Goal: Task Accomplishment & Management: Use online tool/utility

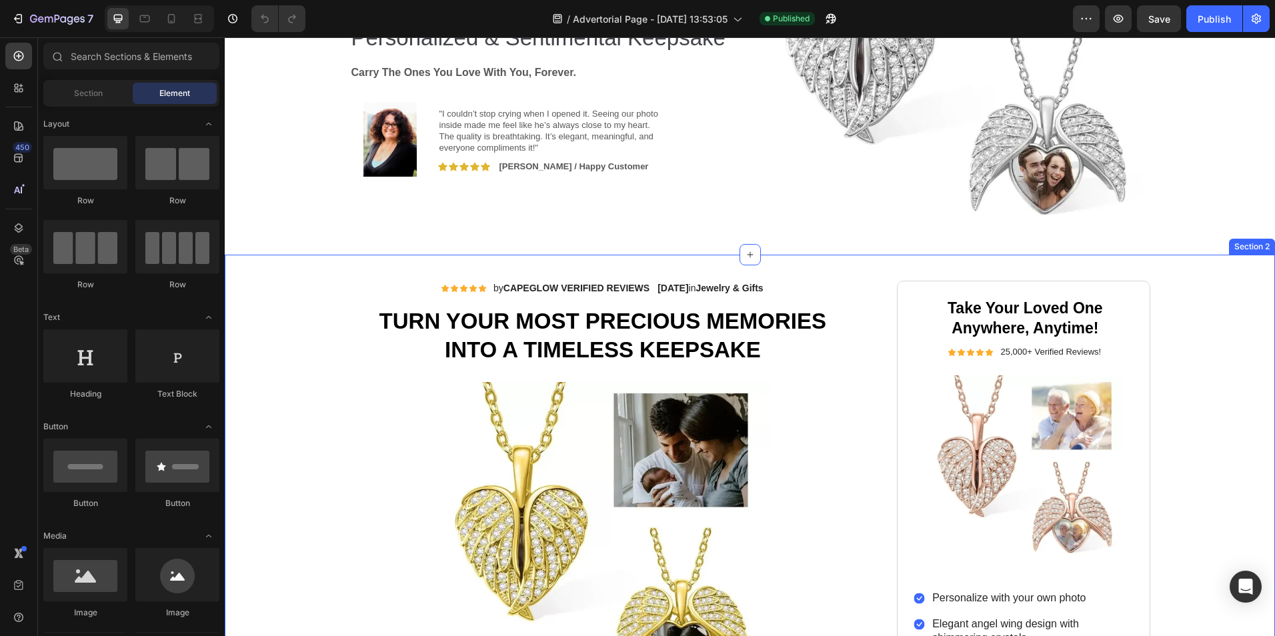
scroll to position [67, 0]
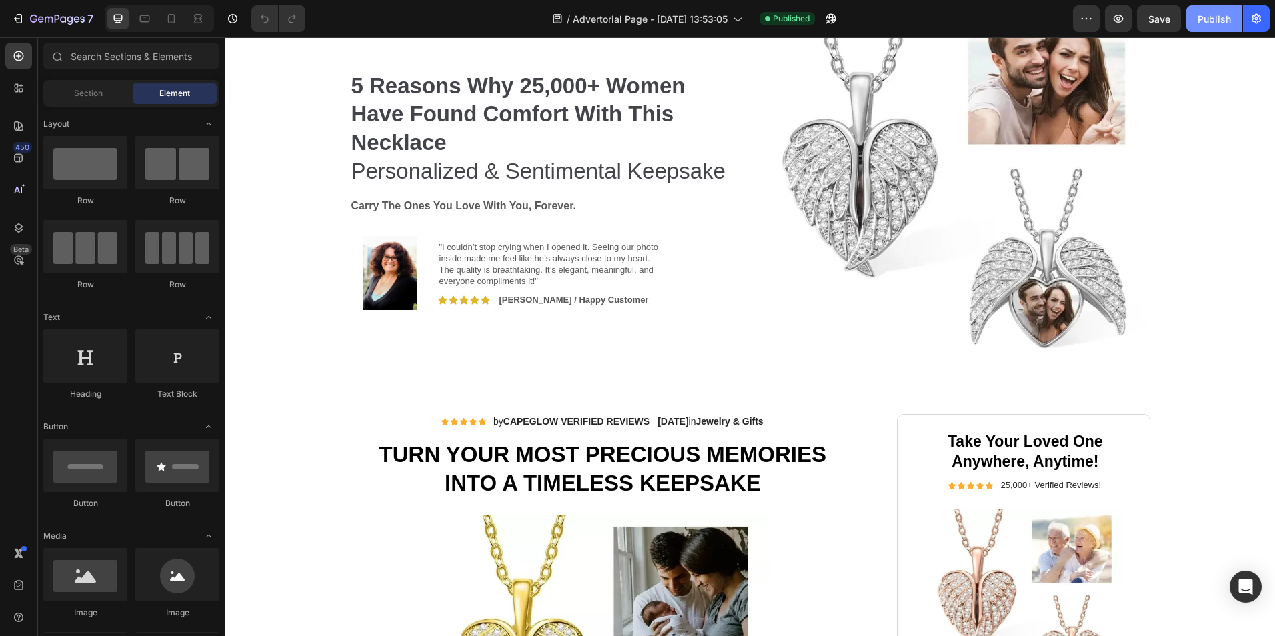
click at [1207, 23] on div "Publish" at bounding box center [1214, 19] width 33 height 14
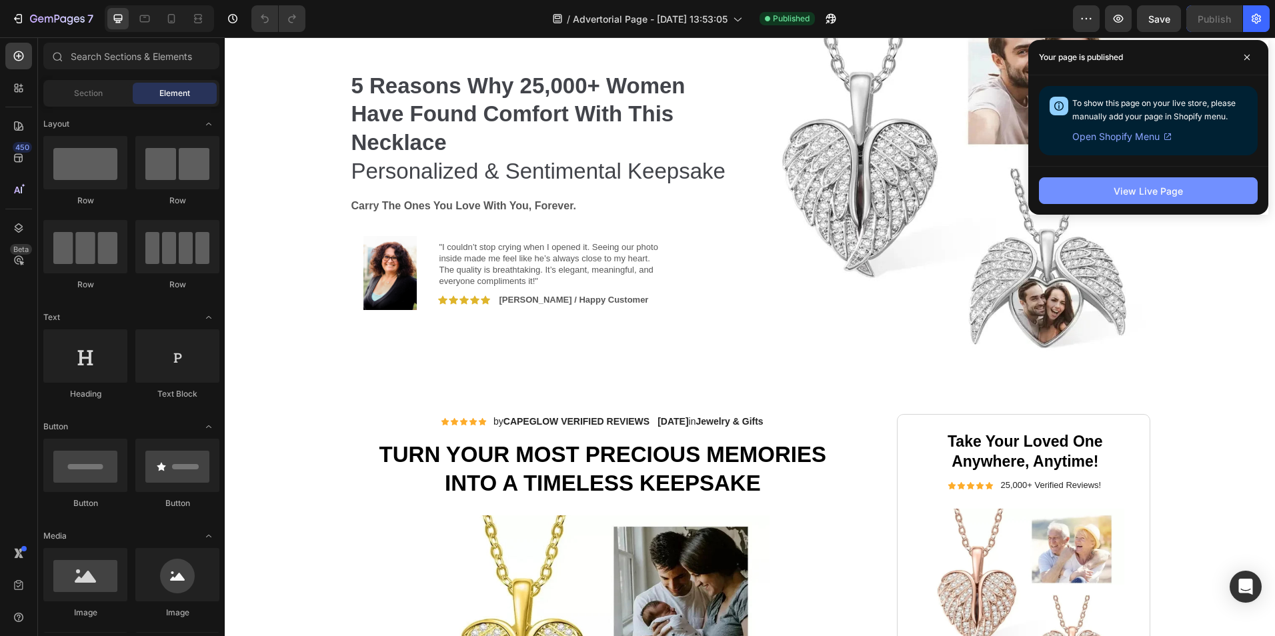
click at [1164, 191] on div "View Live Page" at bounding box center [1148, 191] width 69 height 14
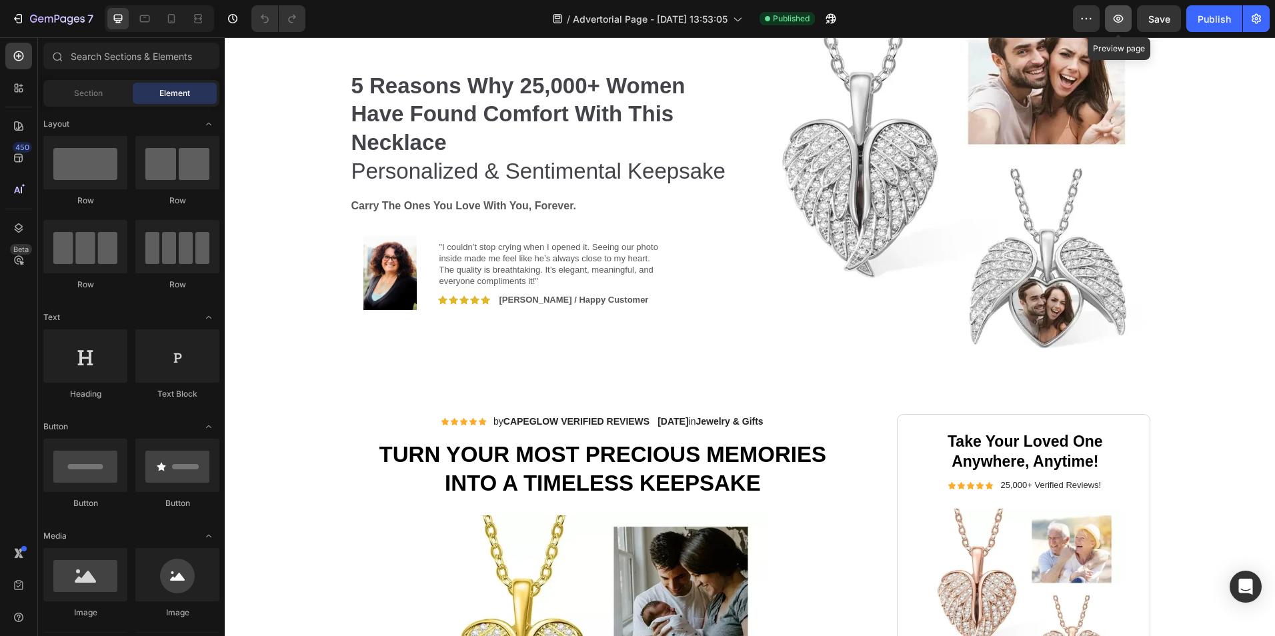
click at [1116, 21] on icon "button" at bounding box center [1119, 19] width 10 height 8
click at [18, 10] on button "7" at bounding box center [52, 18] width 94 height 27
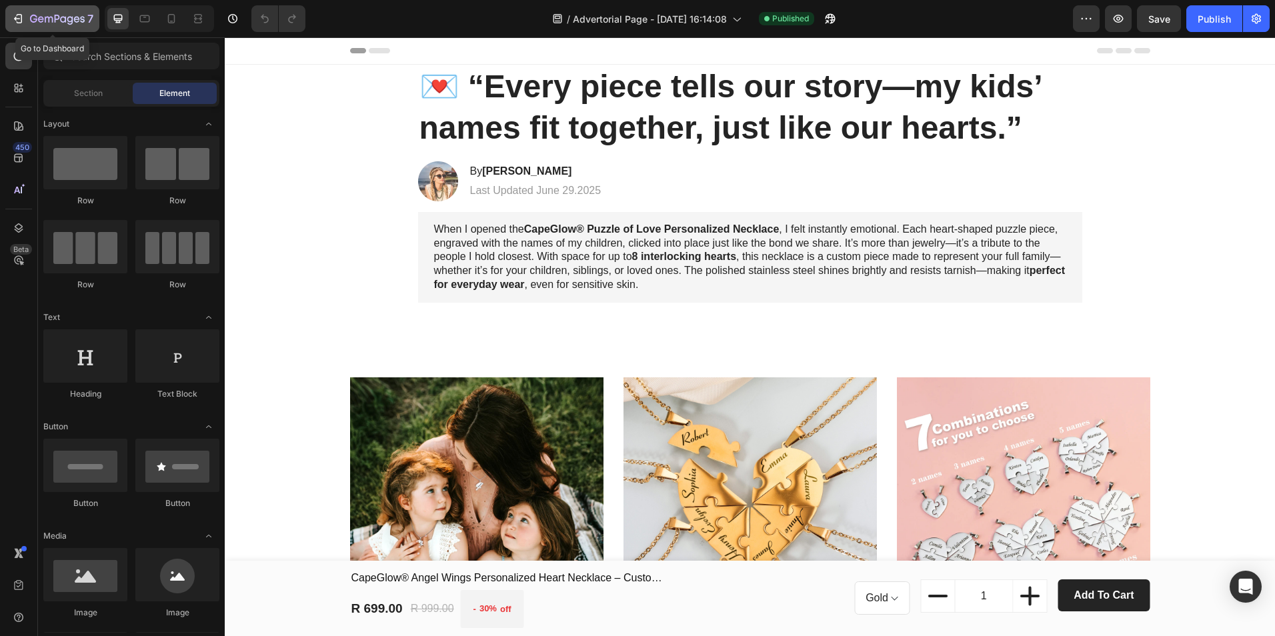
click at [22, 15] on icon "button" at bounding box center [17, 18] width 13 height 13
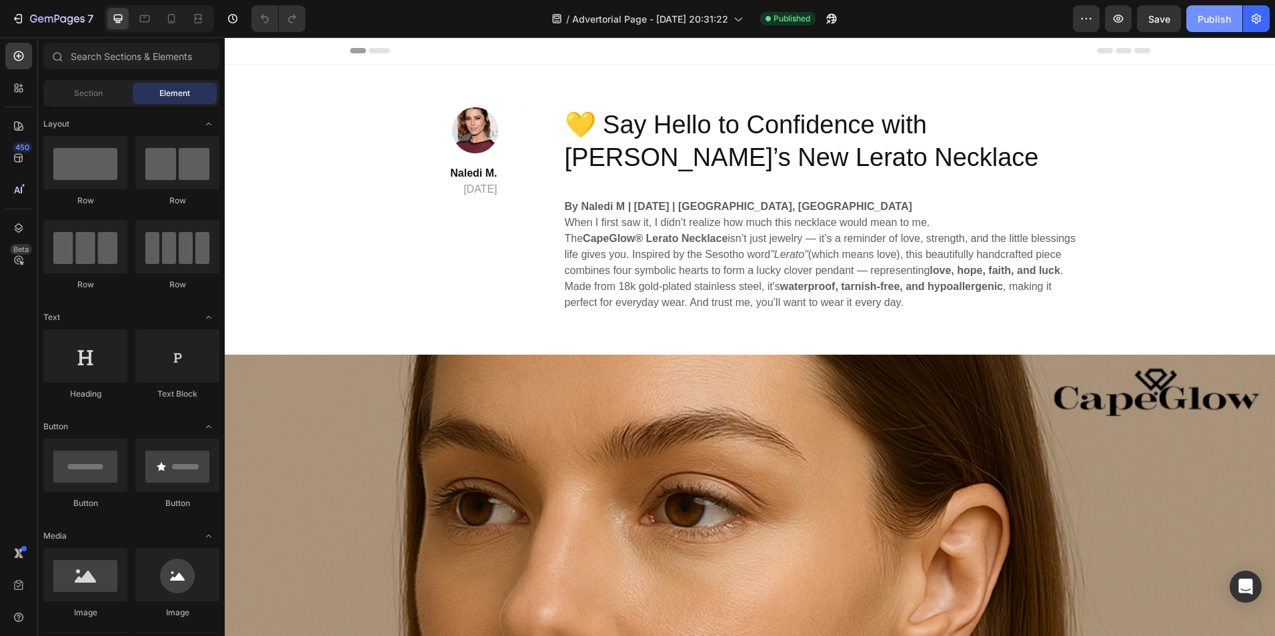
click at [1212, 20] on div "Publish" at bounding box center [1214, 19] width 33 height 14
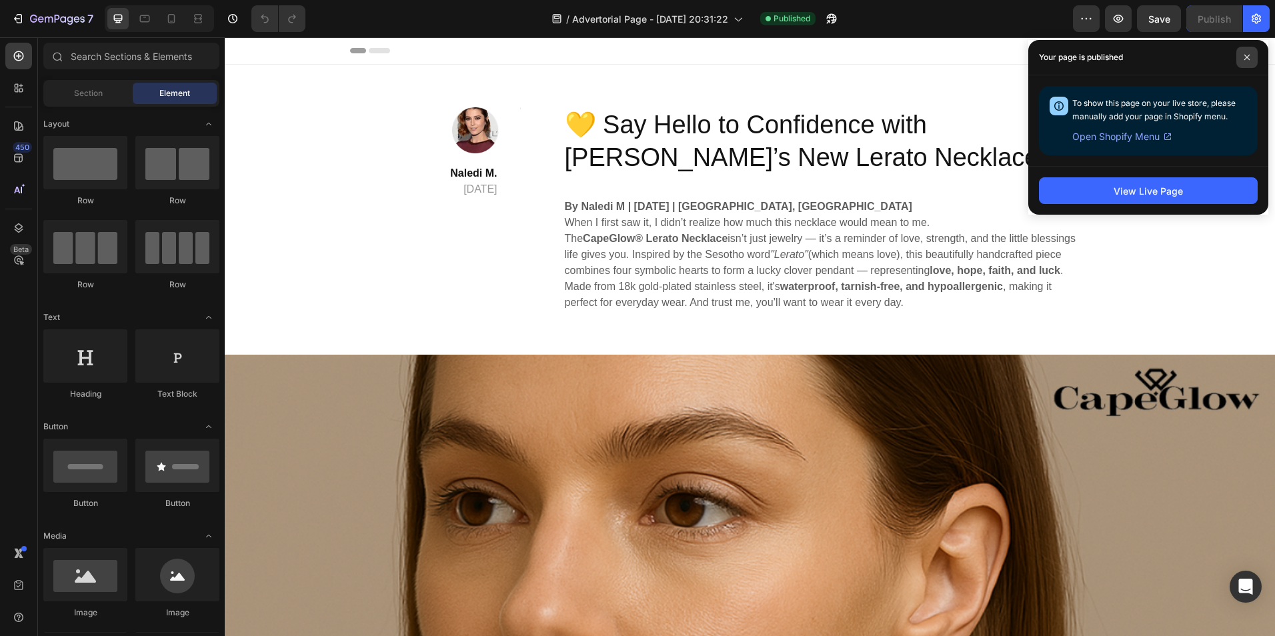
click at [1248, 61] on span at bounding box center [1247, 57] width 21 height 21
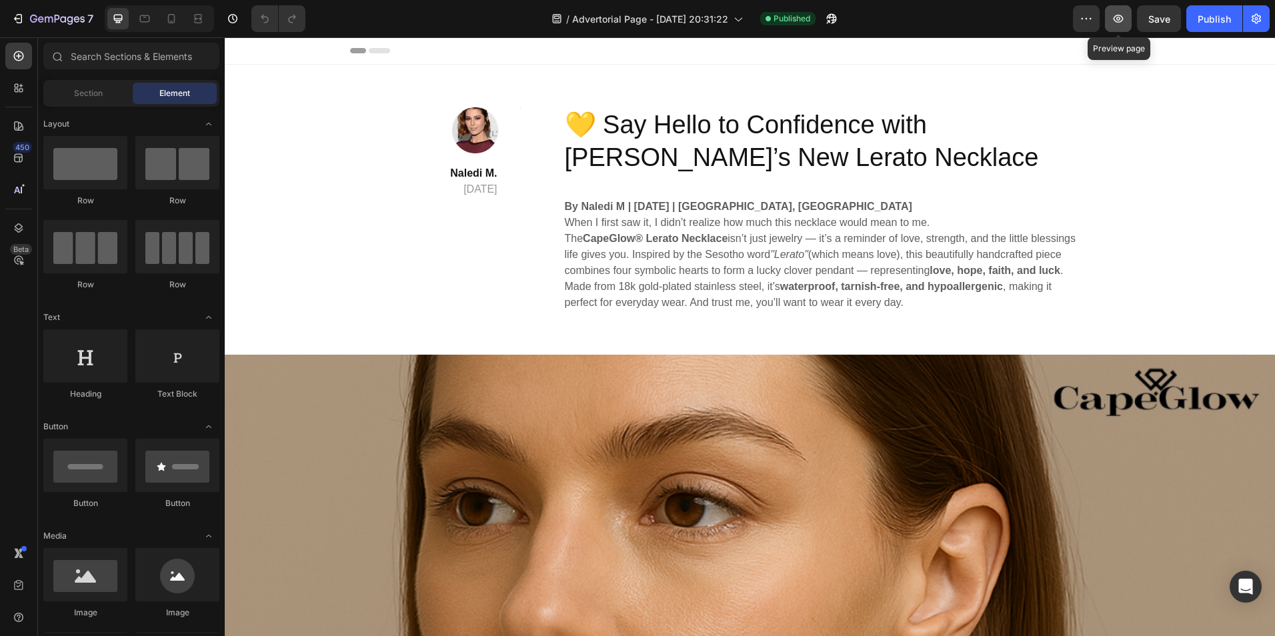
click at [1120, 19] on icon "button" at bounding box center [1118, 18] width 13 height 13
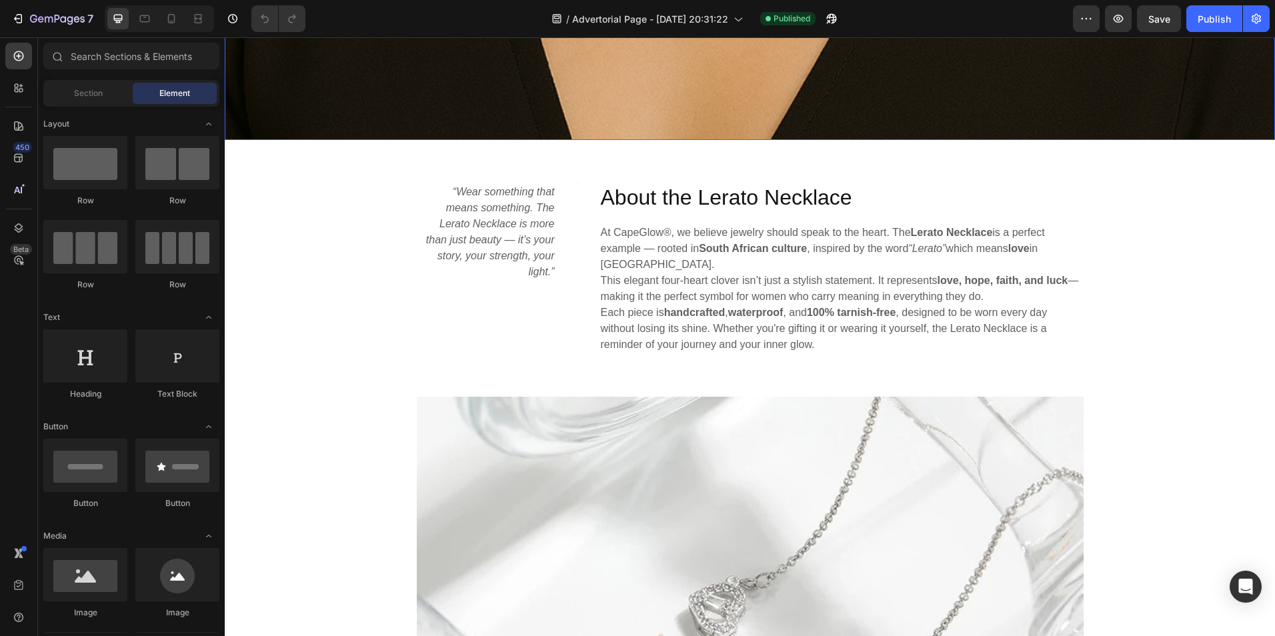
scroll to position [1267, 0]
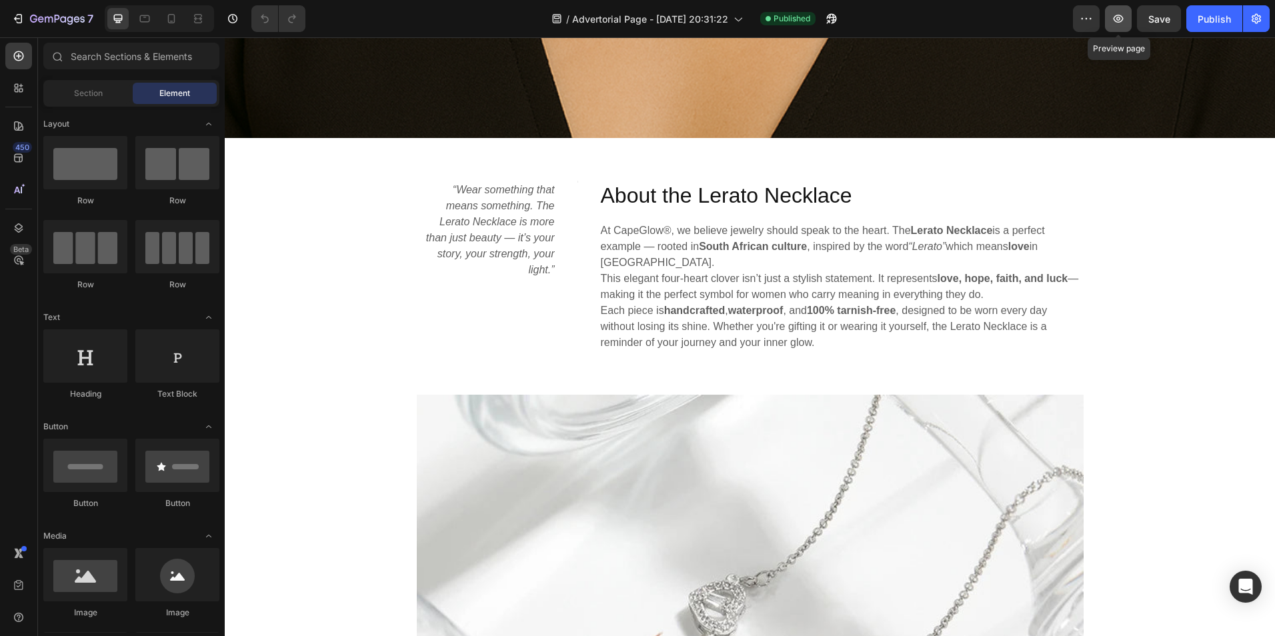
click at [1118, 26] on button "button" at bounding box center [1118, 18] width 27 height 27
click at [1157, 22] on span "Save" at bounding box center [1159, 18] width 22 height 11
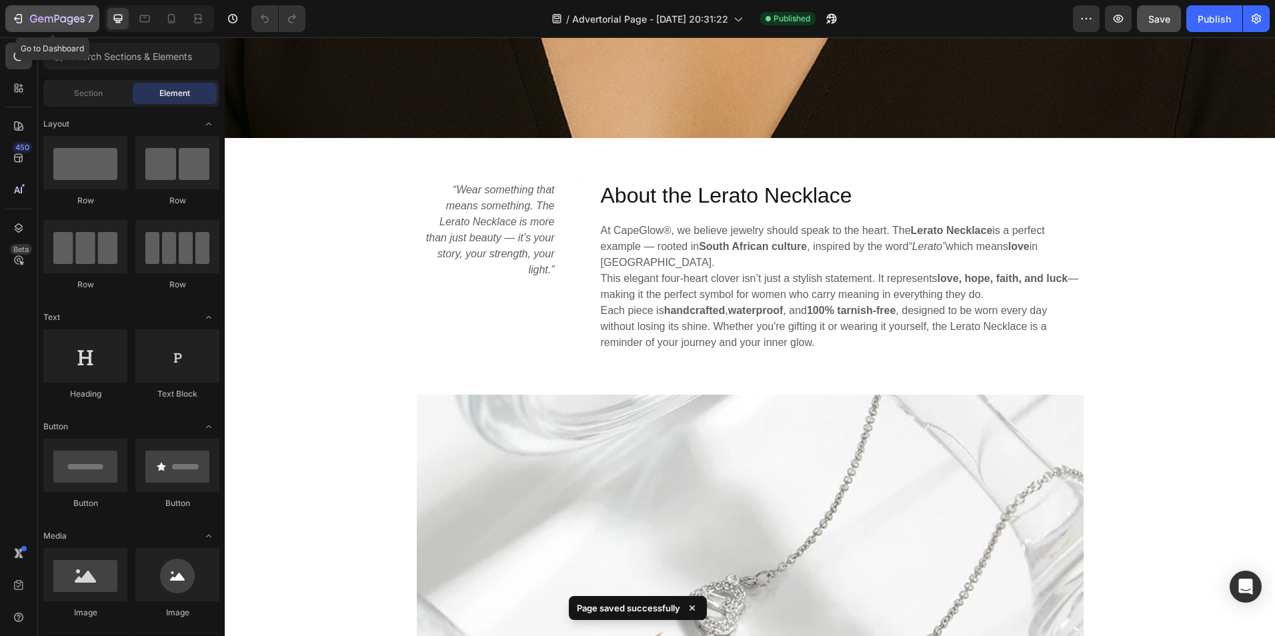
click at [29, 21] on div "7" at bounding box center [52, 19] width 82 height 16
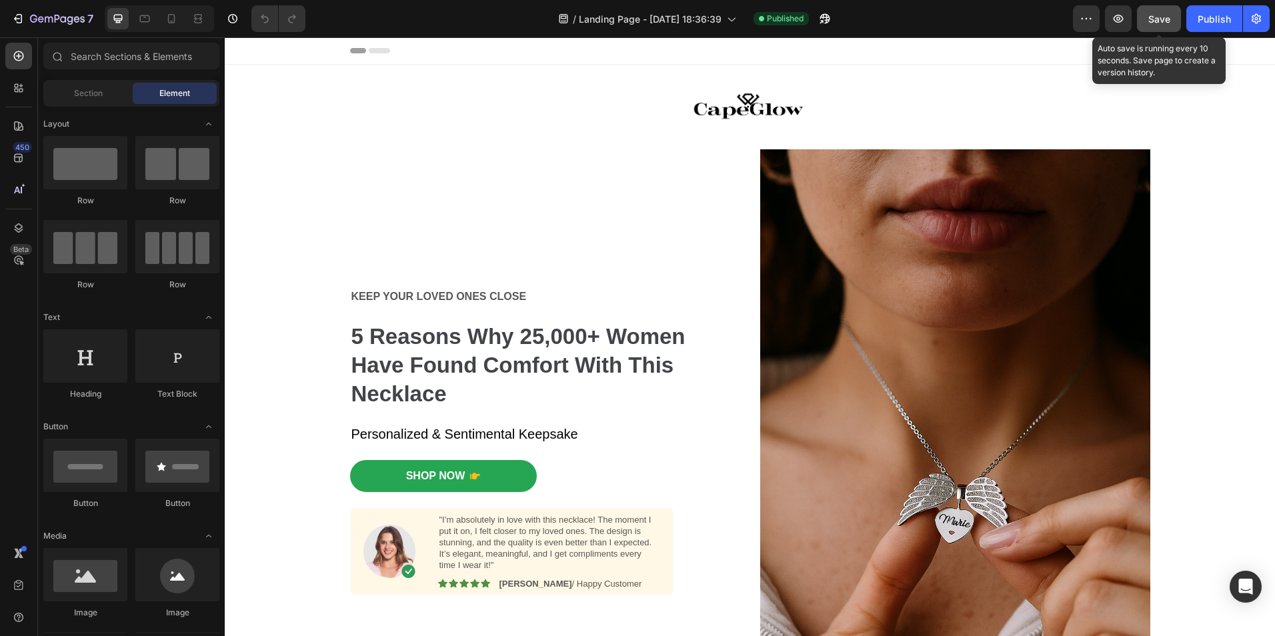
click at [1157, 21] on span "Save" at bounding box center [1159, 18] width 22 height 11
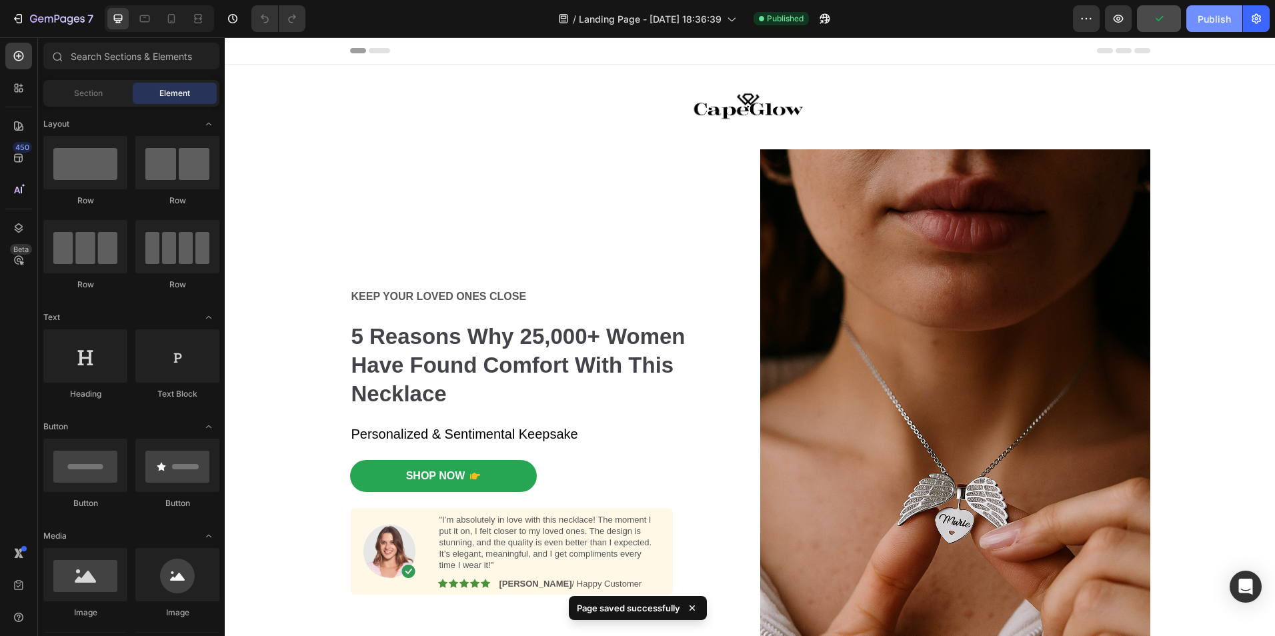
click at [1225, 19] on div "Publish" at bounding box center [1214, 19] width 33 height 14
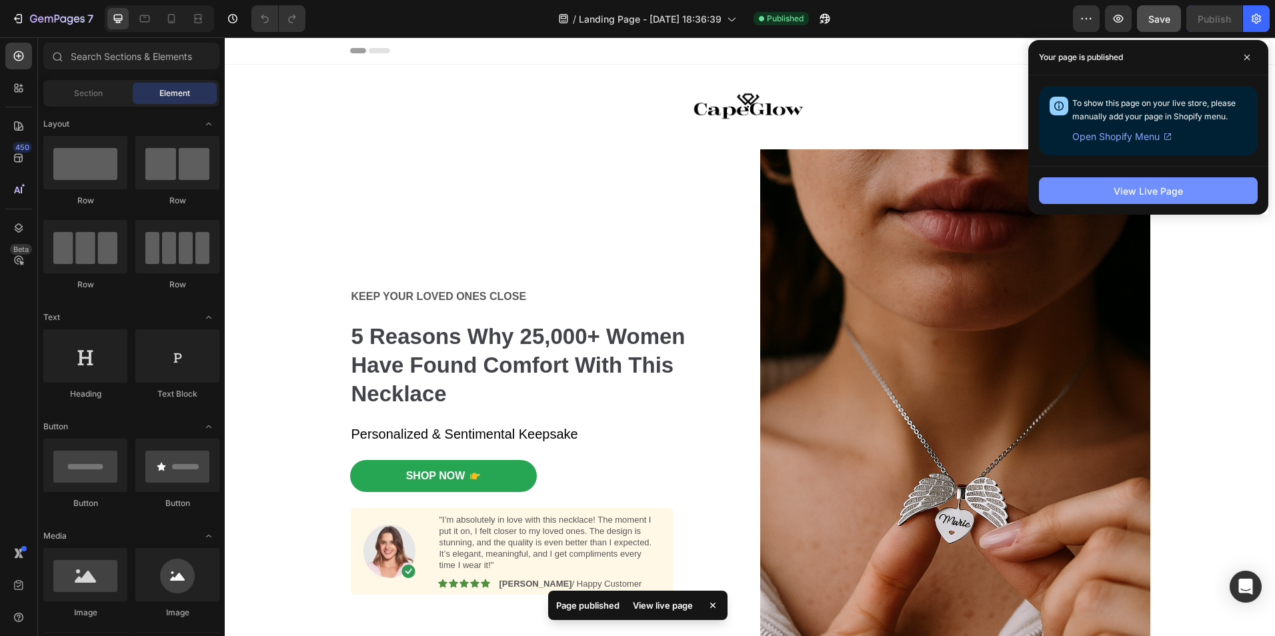
click at [1104, 201] on button "View Live Page" at bounding box center [1148, 190] width 219 height 27
